Goal: Task Accomplishment & Management: Manage account settings

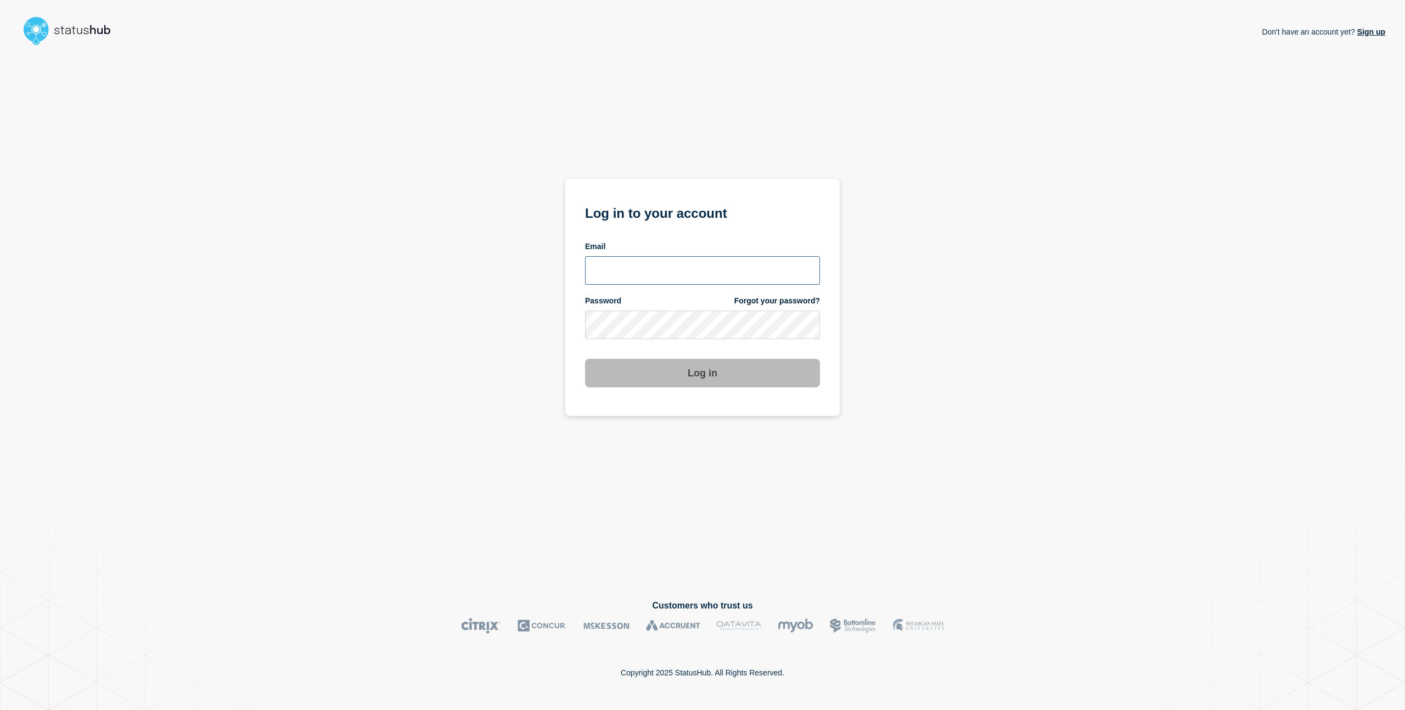
click at [688, 281] on input "email input" at bounding box center [702, 270] width 235 height 29
type input "nicholas.reh@bazaarvoice.com"
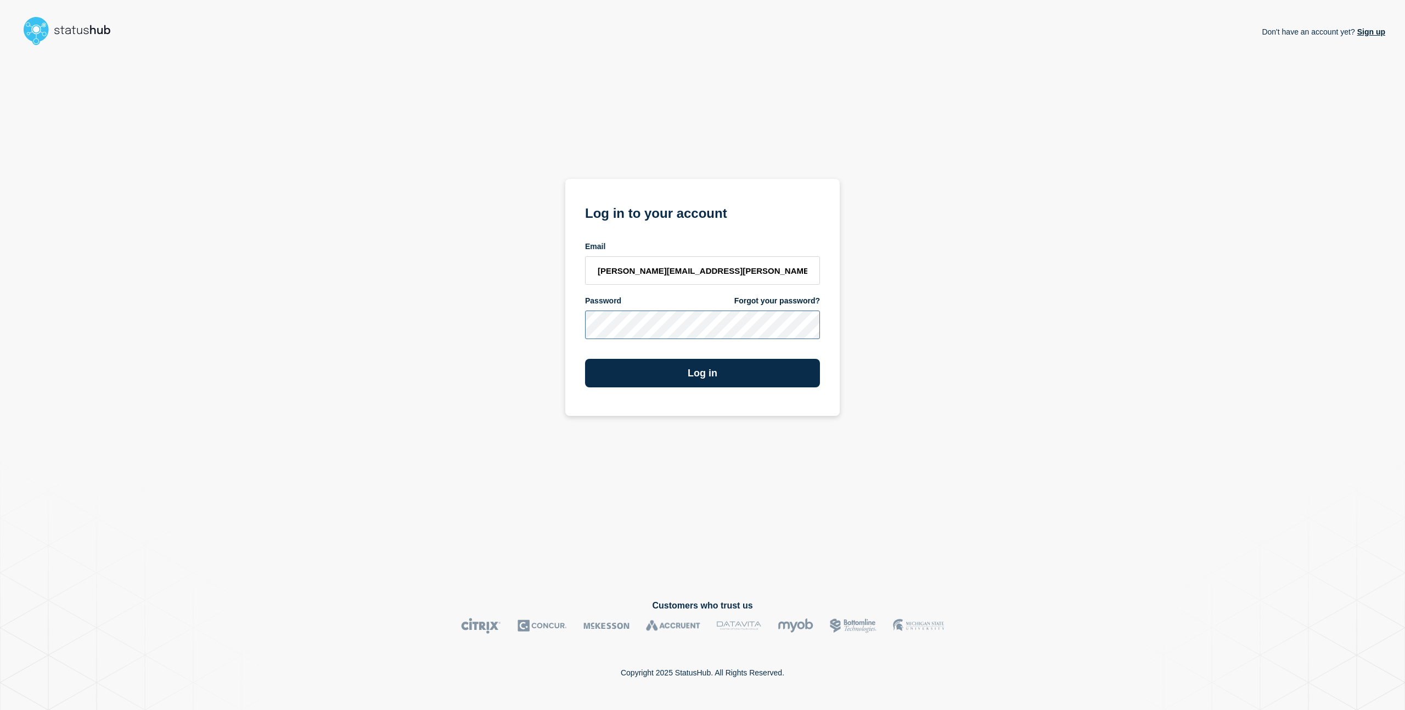
click at [585, 359] on button "Log in" at bounding box center [702, 373] width 235 height 29
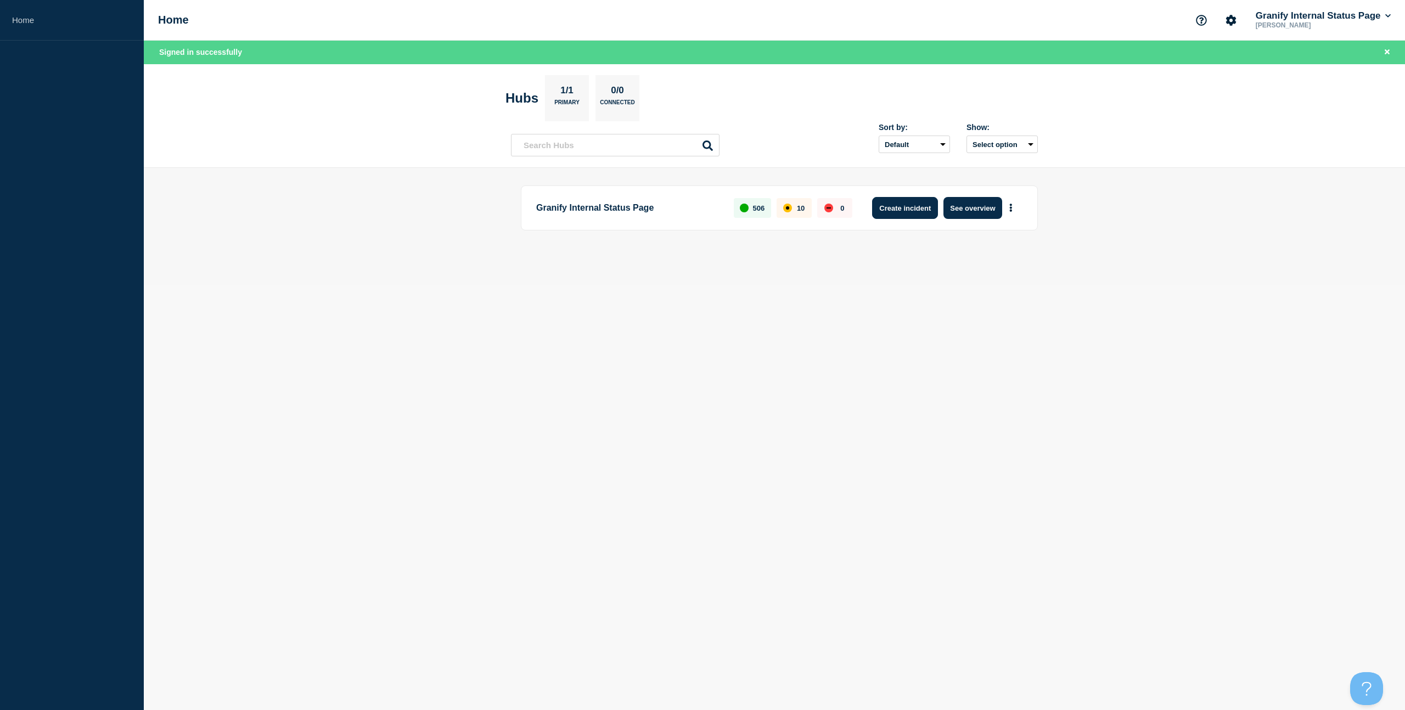
click at [899, 212] on button "Create incident" at bounding box center [905, 208] width 66 height 22
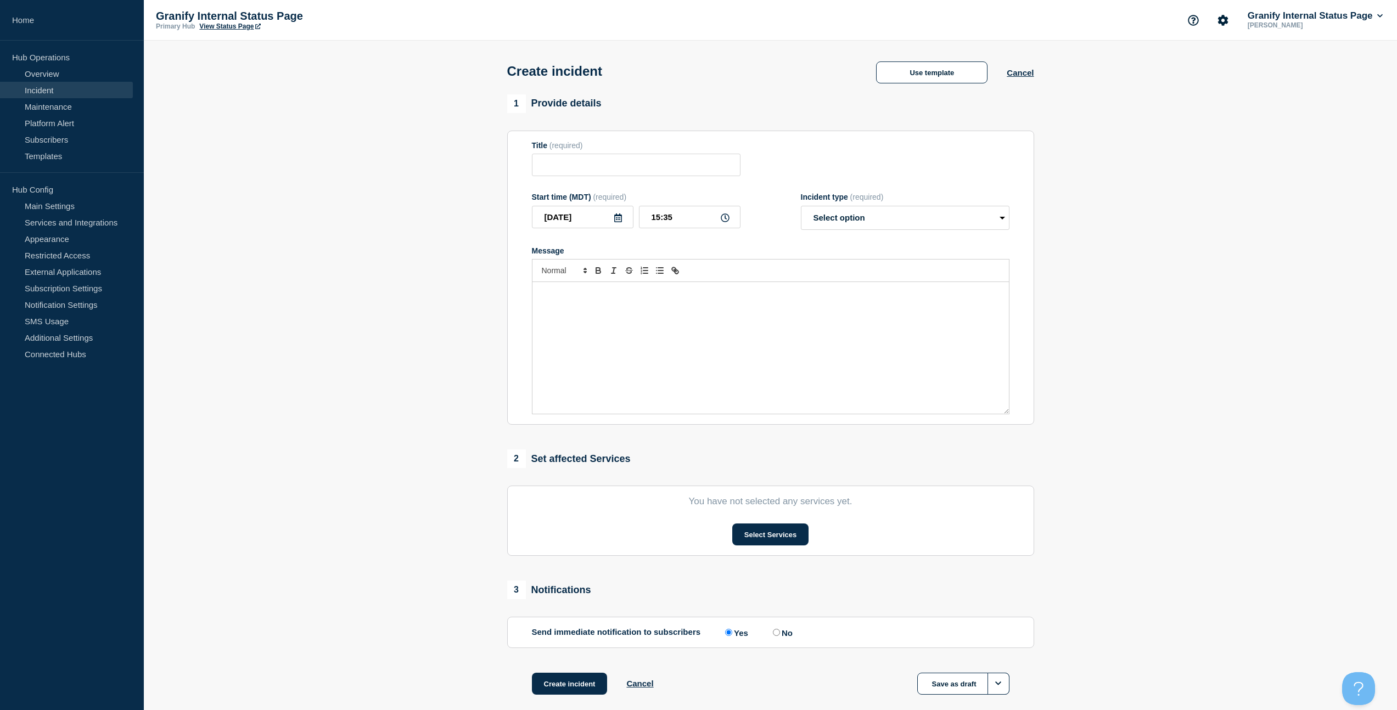
click at [600, 403] on div "Message" at bounding box center [770, 348] width 476 height 132
click at [941, 83] on button "Use template" at bounding box center [931, 72] width 111 height 22
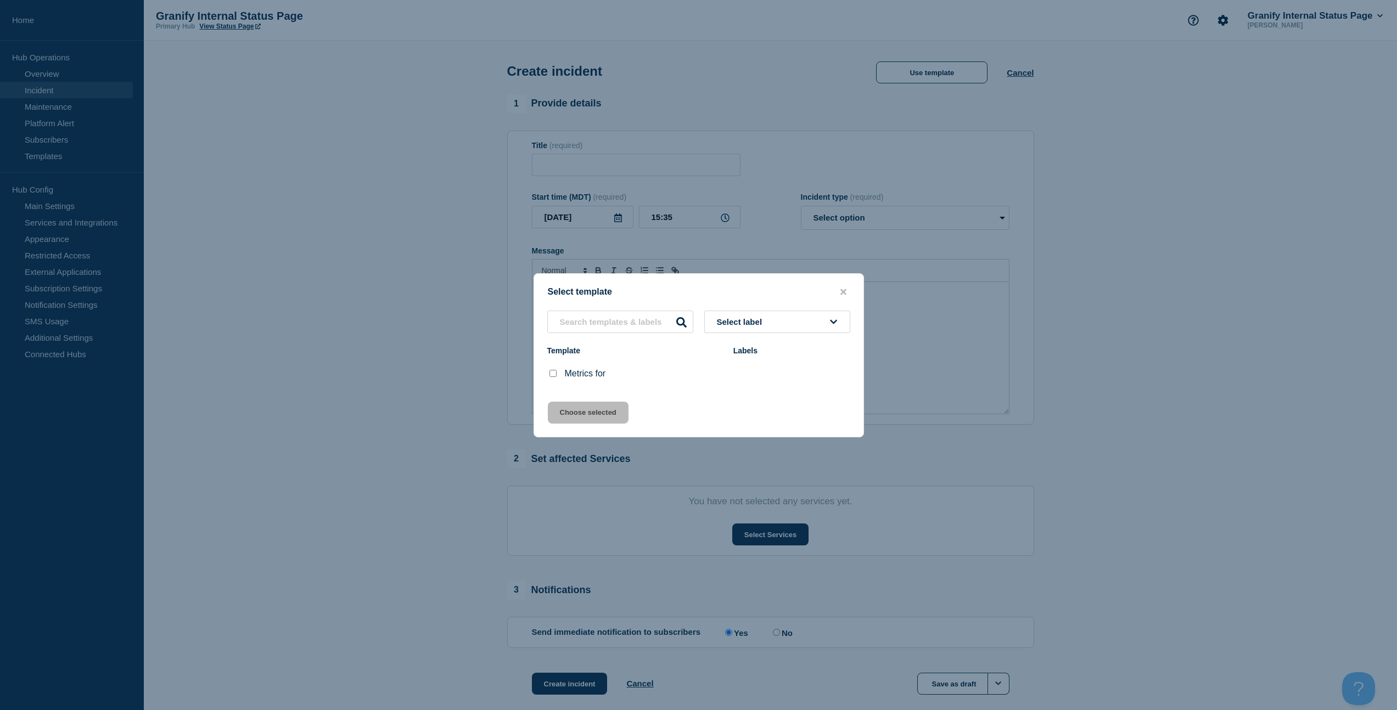
click at [559, 376] on div "Metrics for" at bounding box center [634, 373] width 175 height 11
click at [547, 377] on div at bounding box center [552, 373] width 11 height 11
click at [552, 371] on div at bounding box center [552, 373] width 11 height 11
click at [551, 377] on input "Metrics for checkbox" at bounding box center [552, 373] width 7 height 7
checkbox input "true"
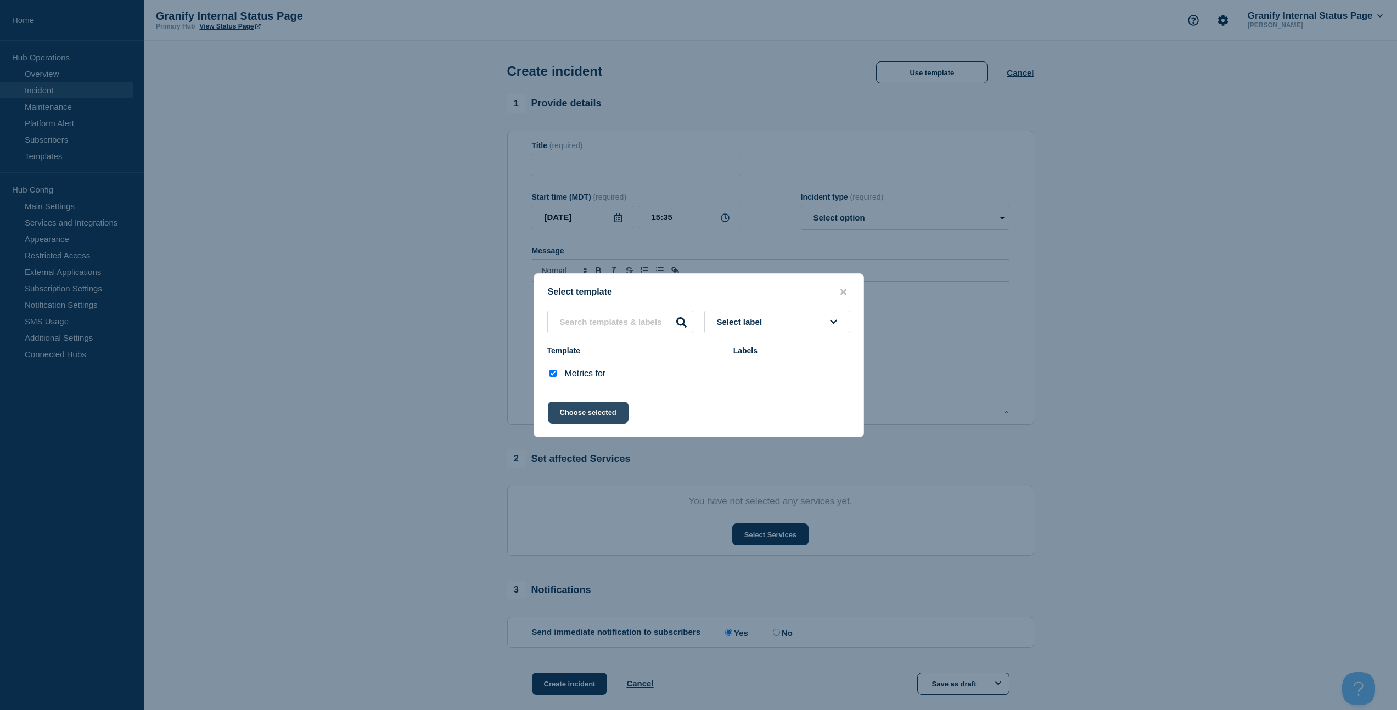
click at [571, 411] on button "Choose selected" at bounding box center [588, 413] width 81 height 22
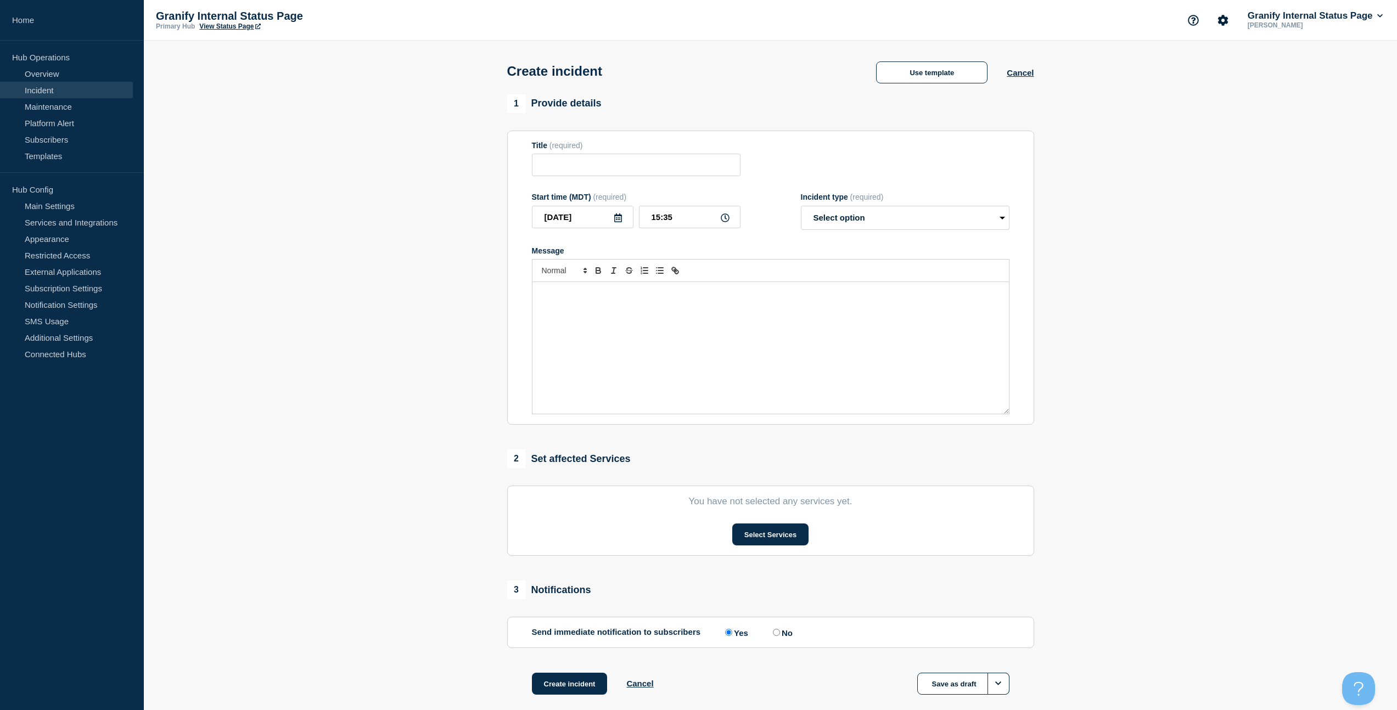
type input "Metrics for"
select select "monitoring"
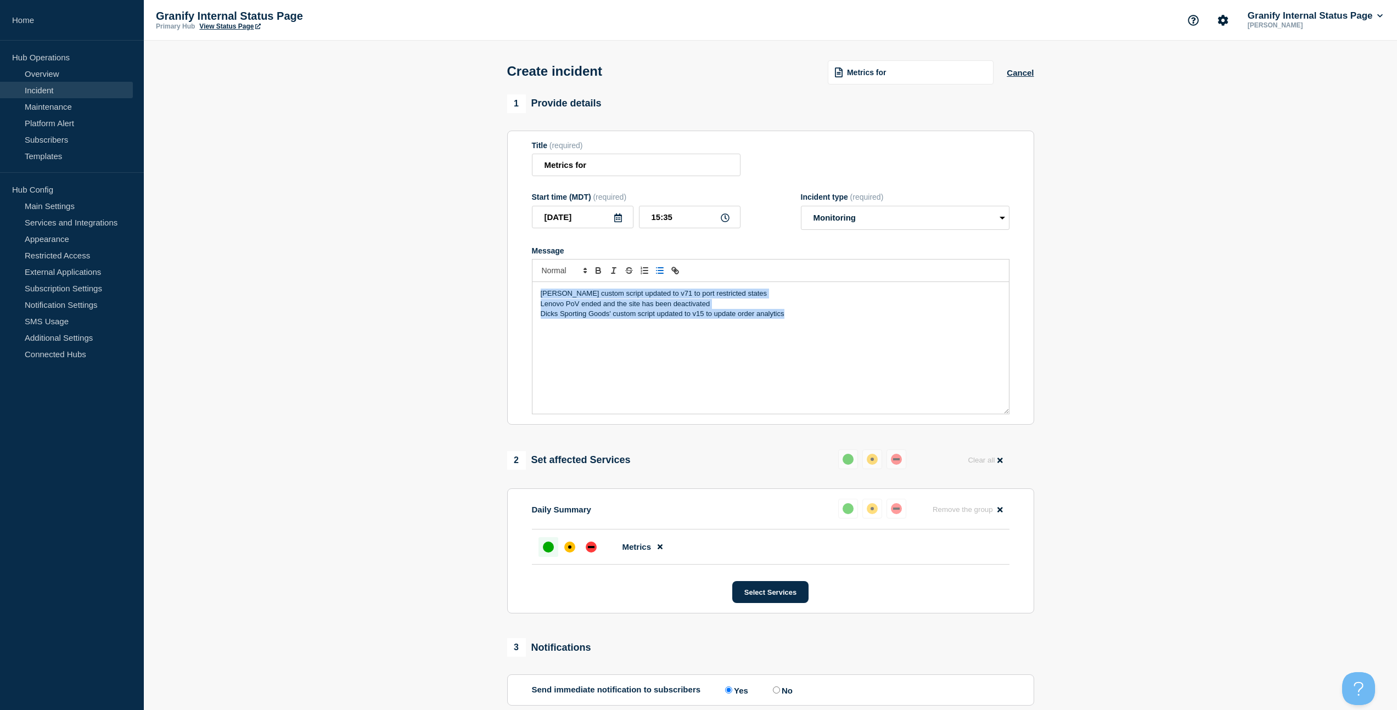
click at [656, 276] on icon "Toggle bulleted list" at bounding box center [660, 271] width 10 height 10
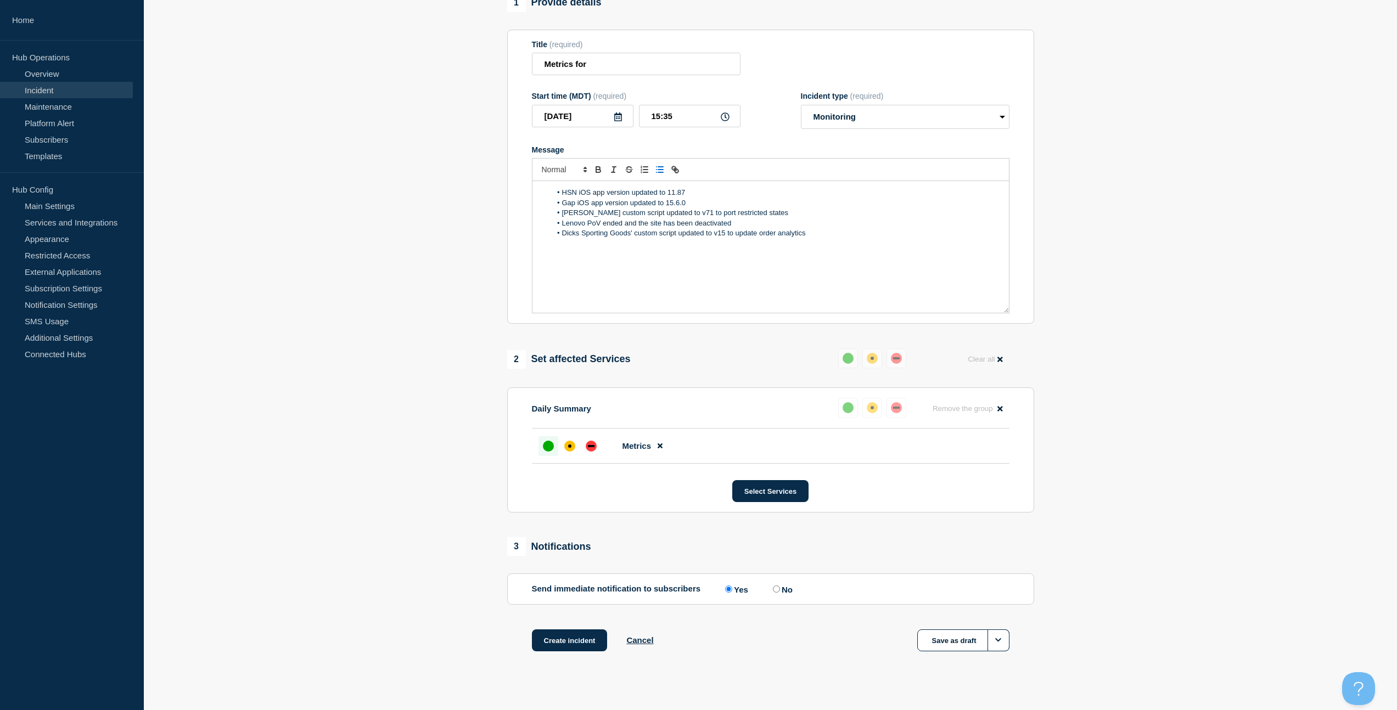
scroll to position [131, 0]
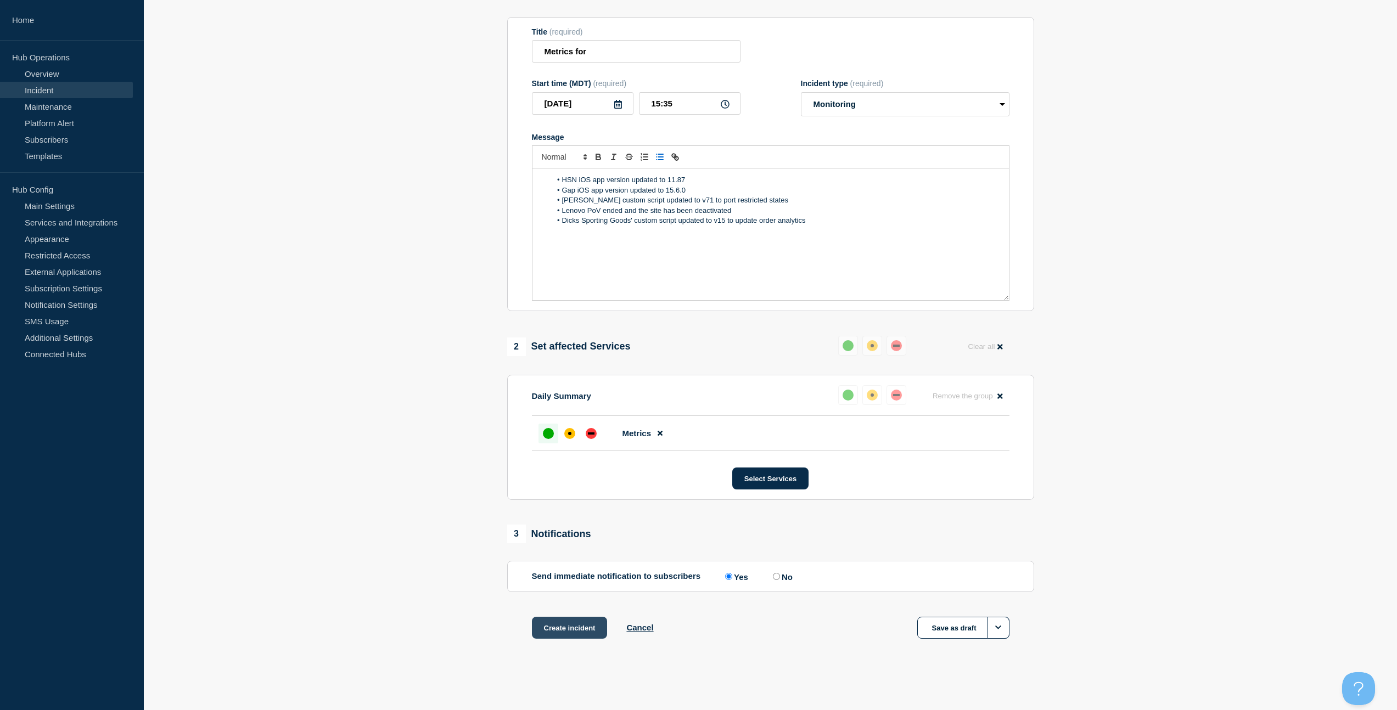
click at [564, 632] on button "Create incident" at bounding box center [570, 628] width 76 height 22
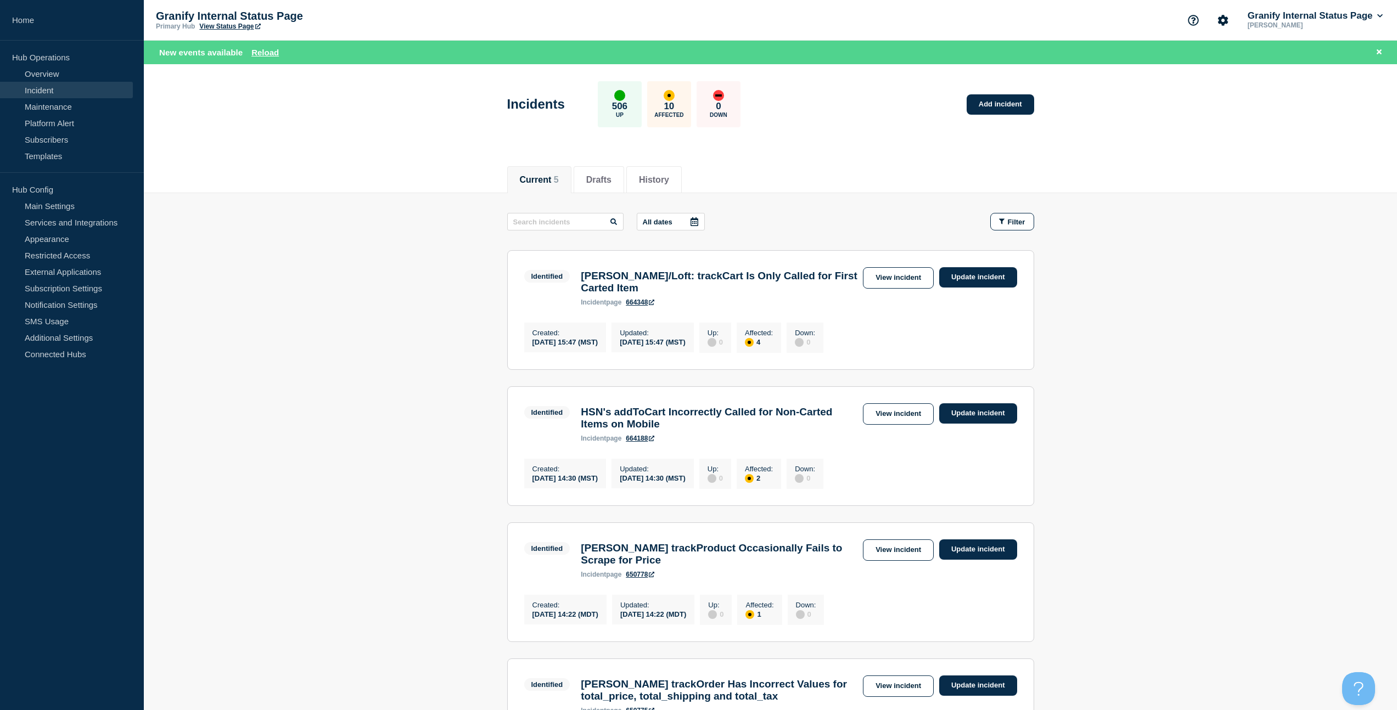
drag, startPoint x: 392, startPoint y: 383, endPoint x: 393, endPoint y: 377, distance: 6.1
click at [393, 377] on main "All dates Filter Identified 4 Affected [PERSON_NAME]/Loft: trackCart Is Only Ca…" at bounding box center [770, 562] width 1253 height 738
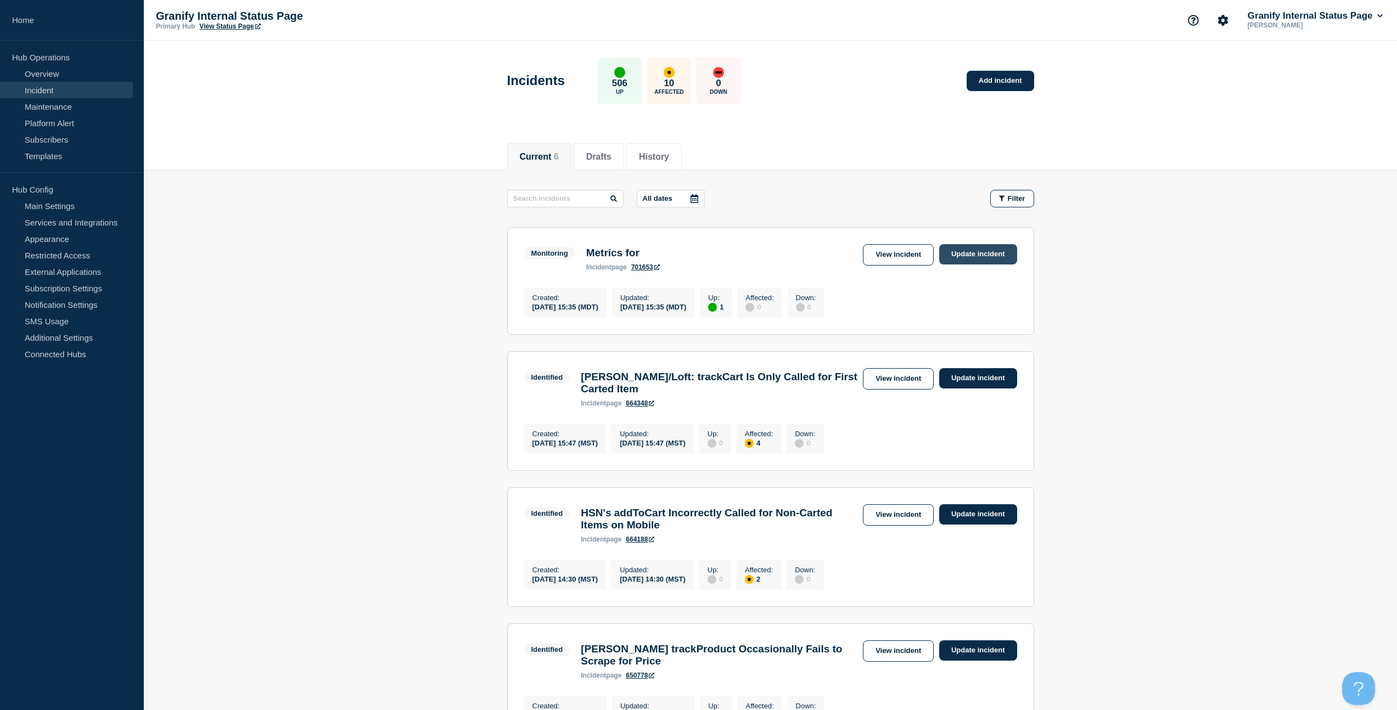
click at [963, 252] on link "Update incident" at bounding box center [978, 254] width 78 height 20
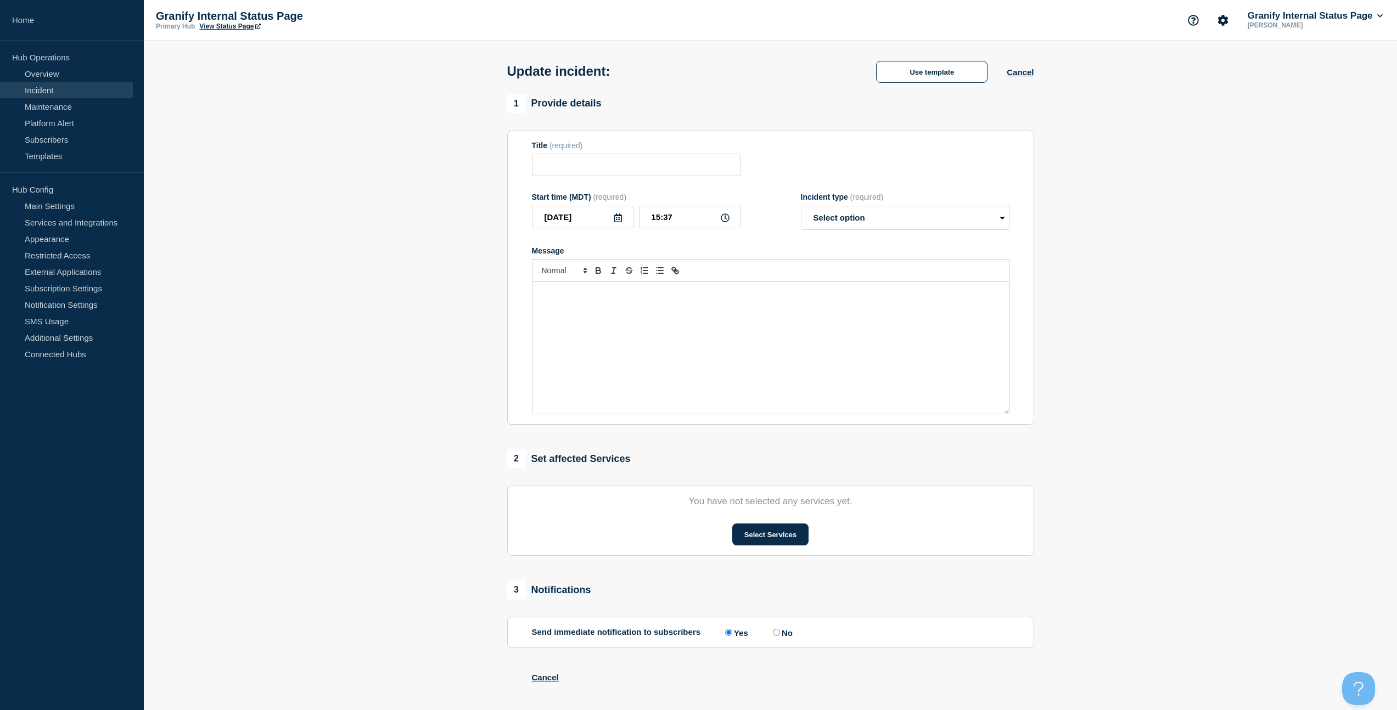
type input "Metrics for"
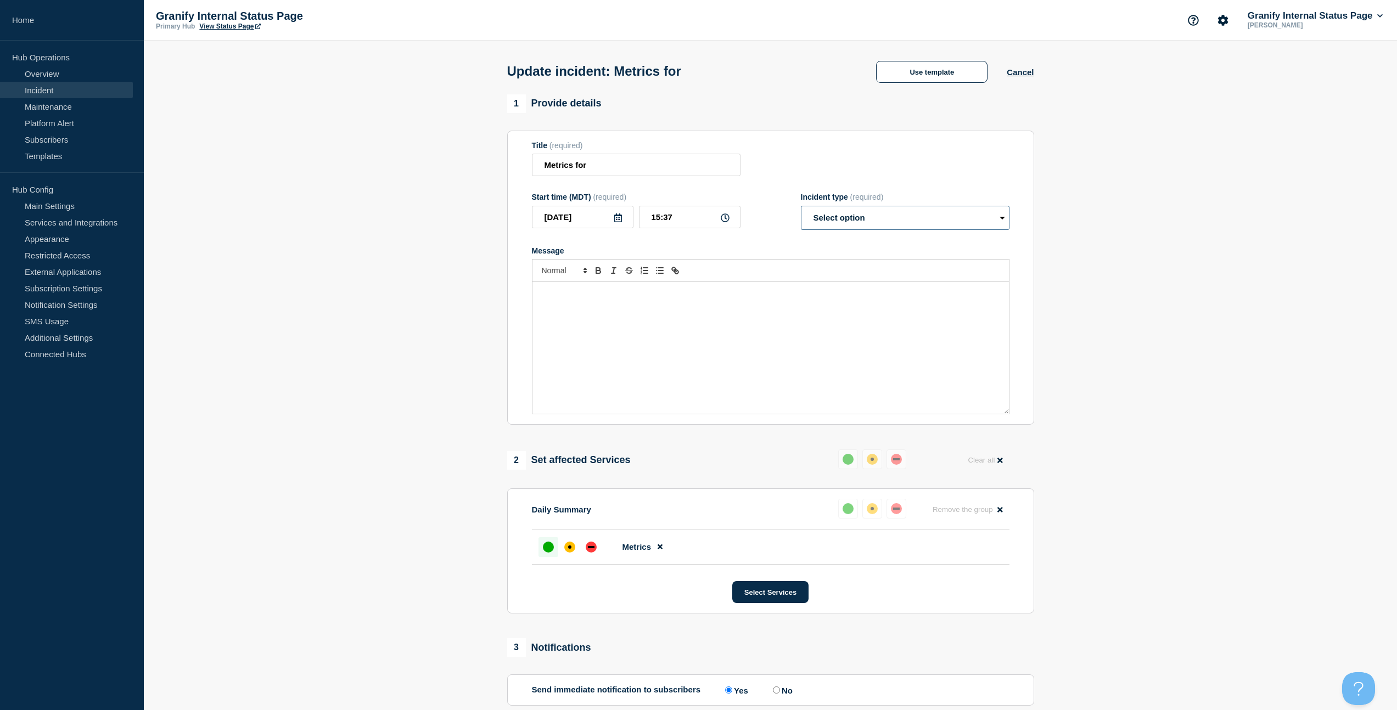
click at [880, 226] on select "Select option Investigating Identified Monitoring Resolved" at bounding box center [905, 218] width 209 height 24
select select "resolved"
click at [801, 214] on select "Select option Investigating Identified Monitoring Resolved" at bounding box center [905, 218] width 209 height 24
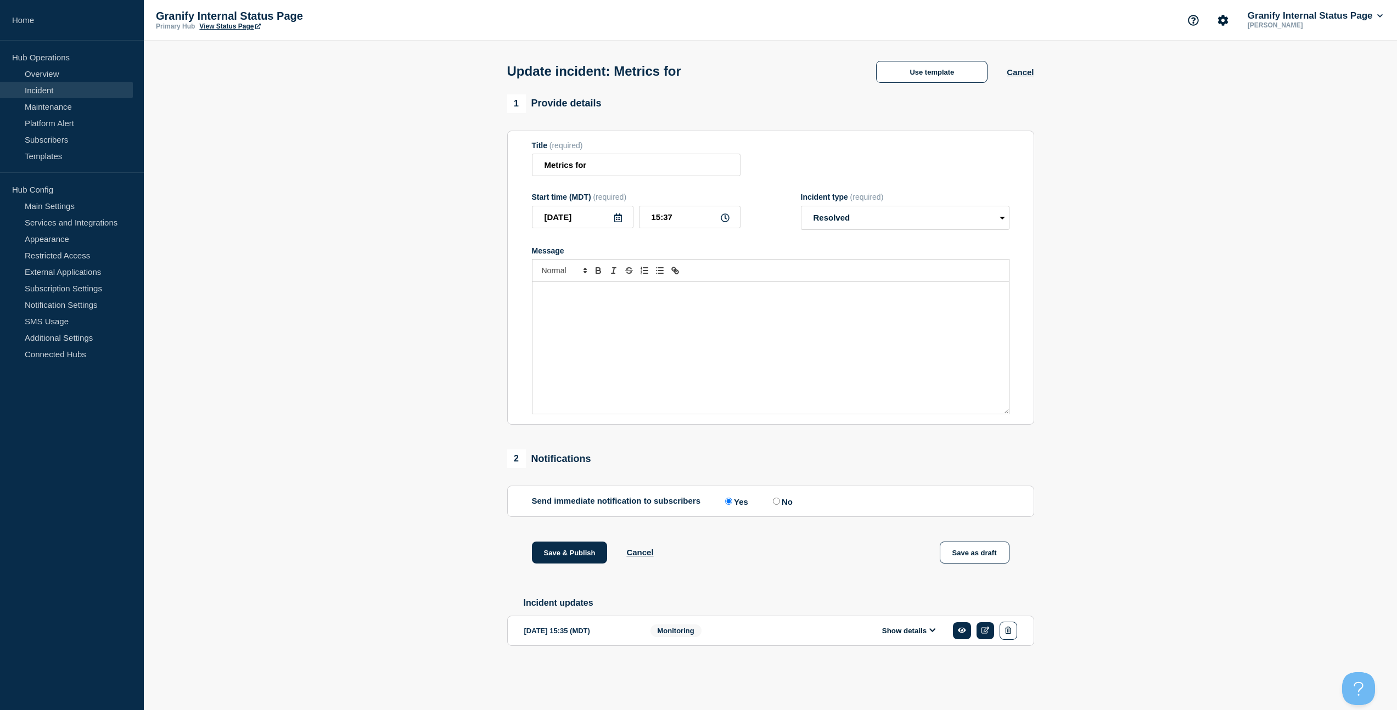
click at [774, 505] on input "No" at bounding box center [776, 501] width 7 height 7
radio input "true"
radio input "false"
click at [548, 561] on button "Save & Publish" at bounding box center [570, 553] width 76 height 22
